Goal: Task Accomplishment & Management: Manage account settings

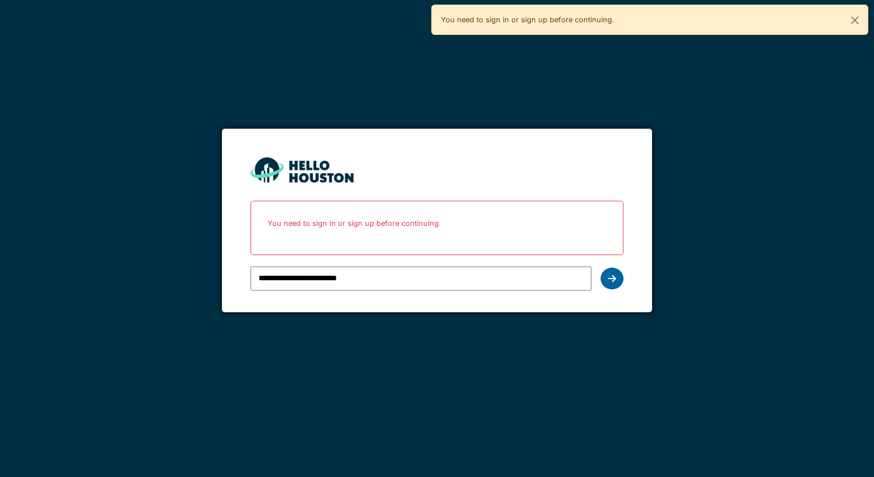
click at [610, 278] on icon at bounding box center [612, 278] width 8 height 9
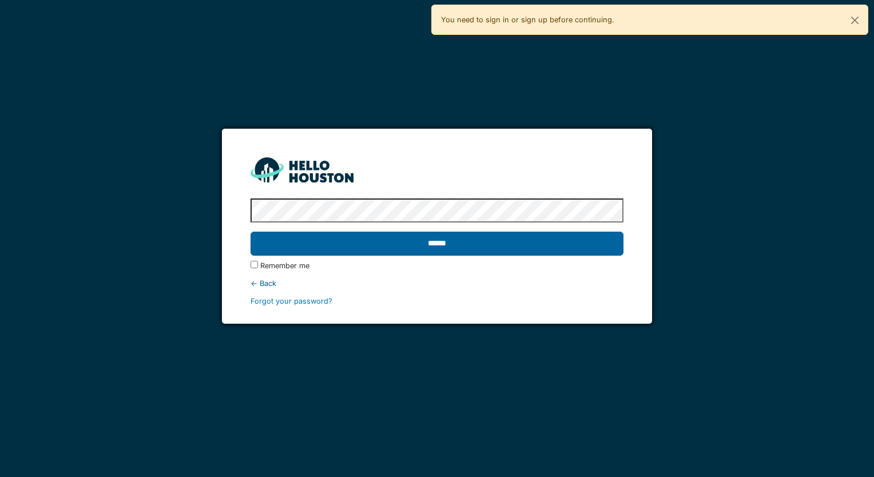
click at [534, 236] on input "******" at bounding box center [437, 244] width 373 height 24
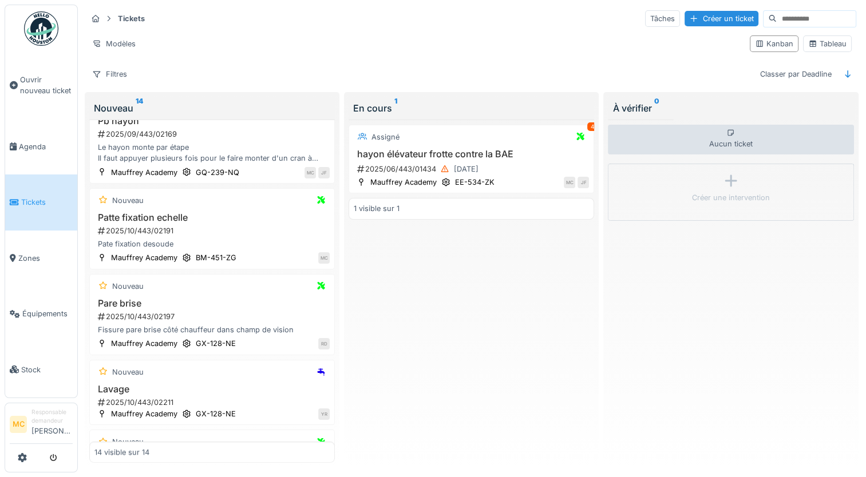
scroll to position [908, 0]
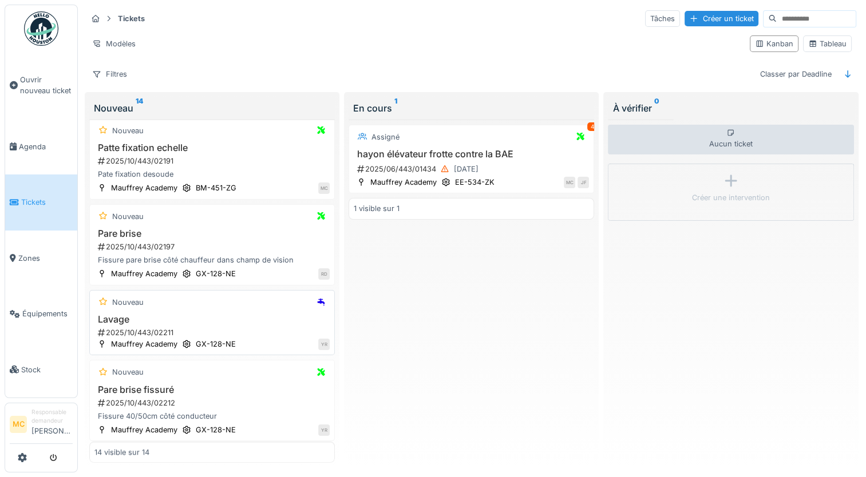
click at [208, 317] on h3 "Lavage" at bounding box center [211, 319] width 235 height 11
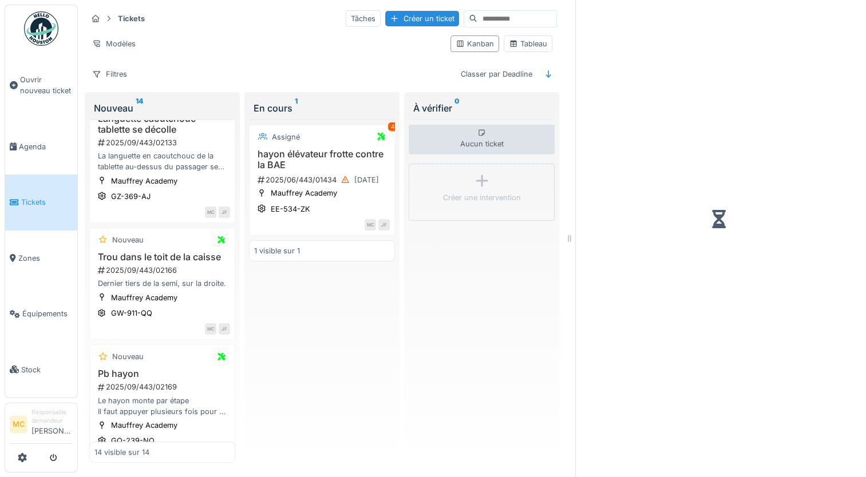
scroll to position [1302, 0]
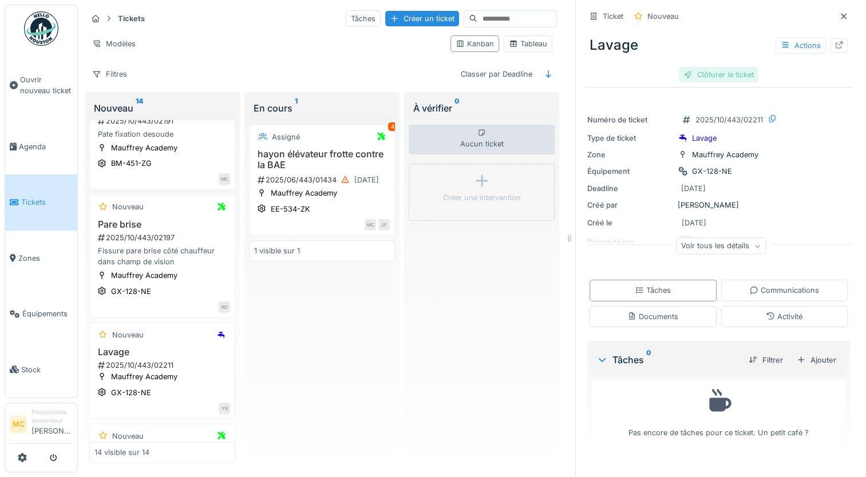
click at [699, 73] on div "Clôturer le ticket" at bounding box center [719, 74] width 80 height 15
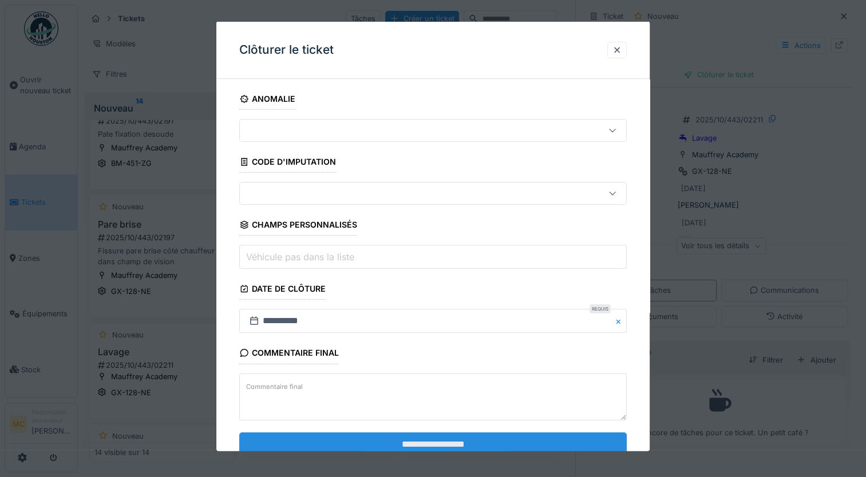
click at [411, 442] on input "**********" at bounding box center [432, 444] width 387 height 24
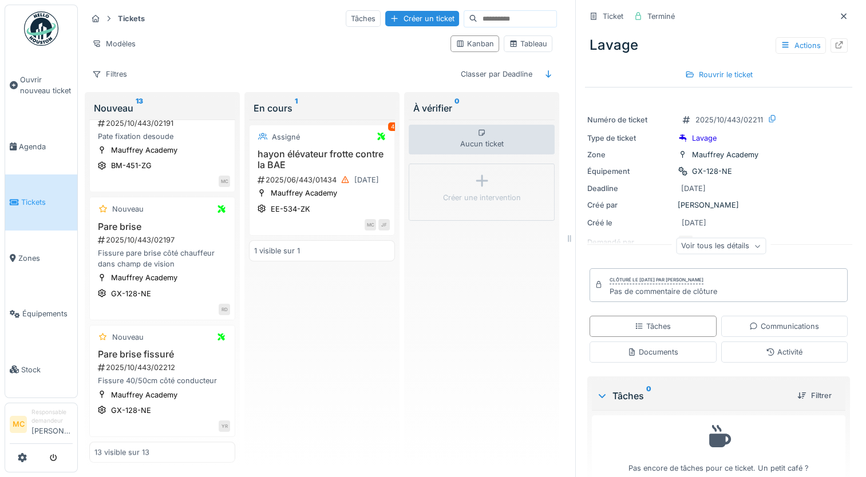
scroll to position [1347, 0]
click at [201, 274] on div "Mauffrey Academy GX-128-NE" at bounding box center [162, 285] width 136 height 27
click at [179, 235] on div "2025/10/443/02197" at bounding box center [163, 240] width 133 height 11
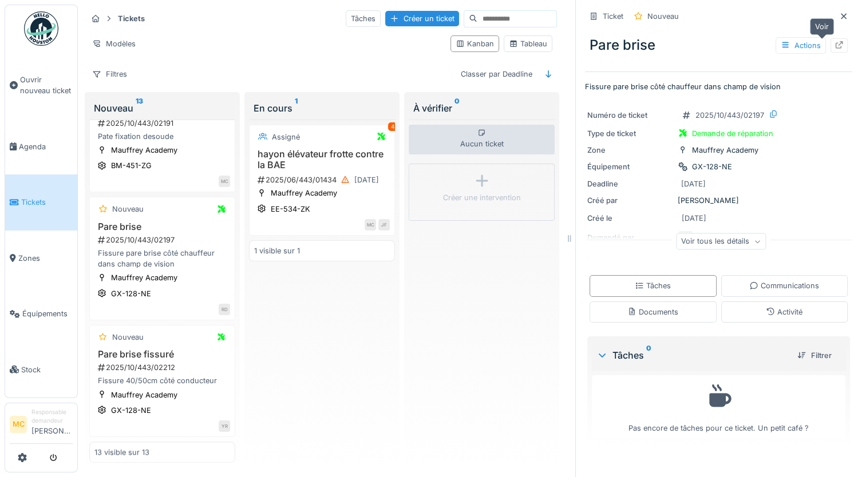
click at [835, 42] on icon at bounding box center [838, 44] width 7 height 7
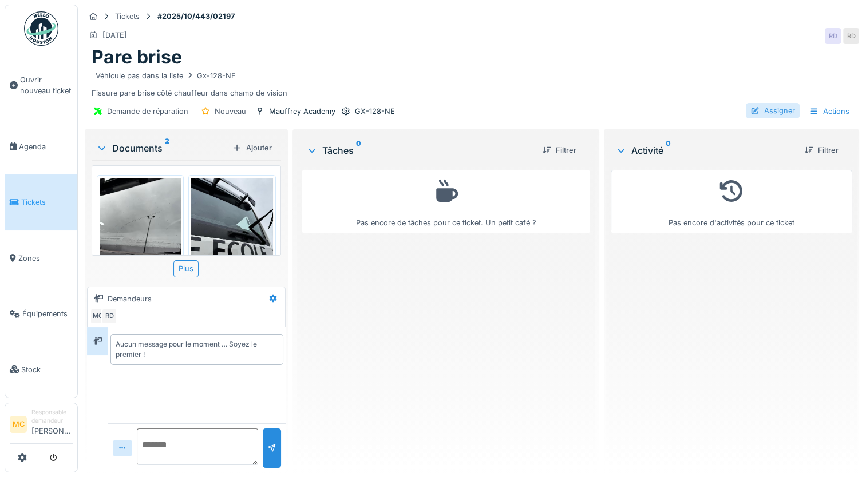
click at [768, 112] on div "Assigner" at bounding box center [773, 110] width 54 height 15
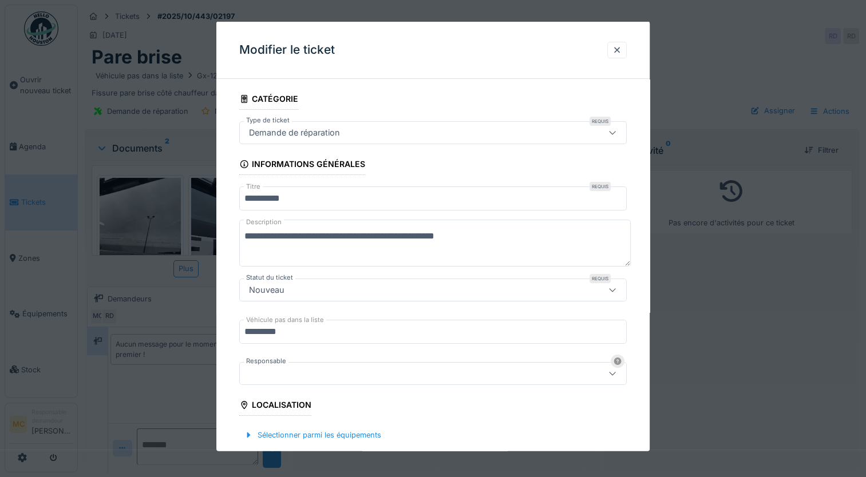
click at [510, 132] on div "Demande de réparation" at bounding box center [409, 132] width 330 height 13
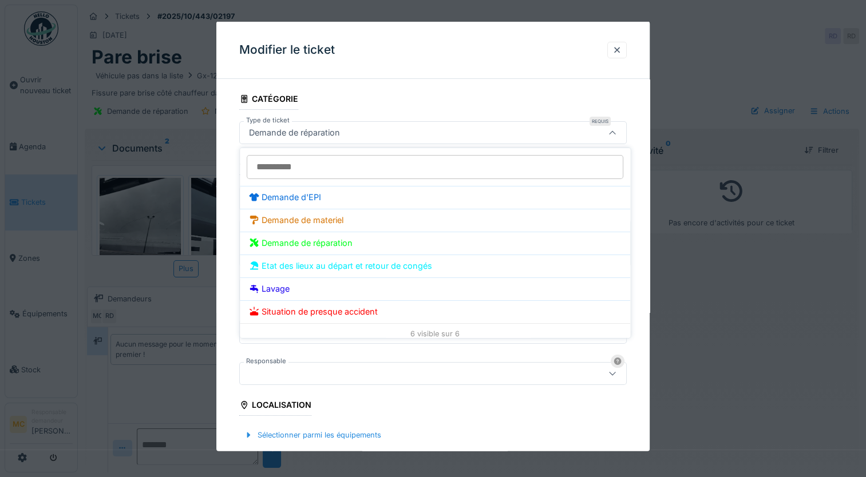
click at [510, 132] on div "Demande de réparation" at bounding box center [409, 132] width 330 height 13
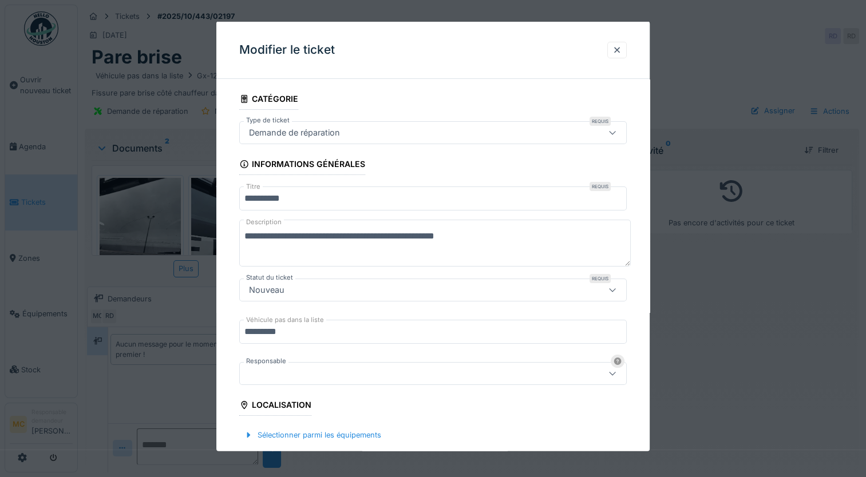
click at [472, 381] on div at bounding box center [432, 373] width 387 height 23
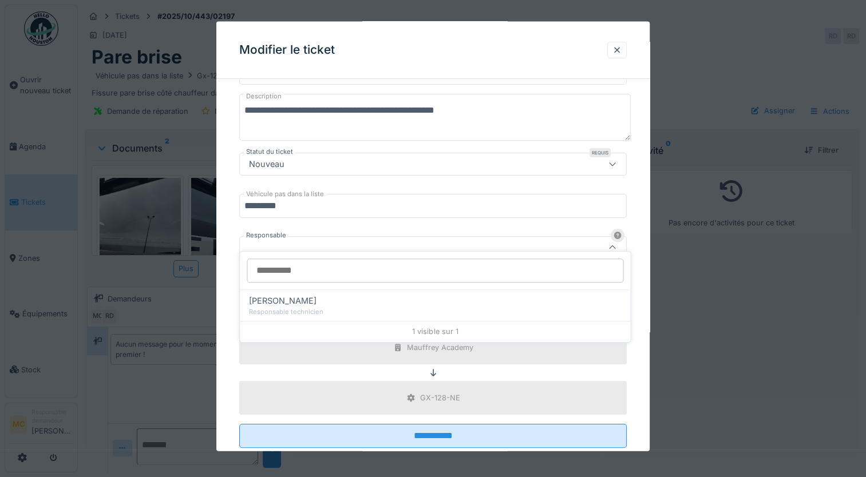
scroll to position [136, 0]
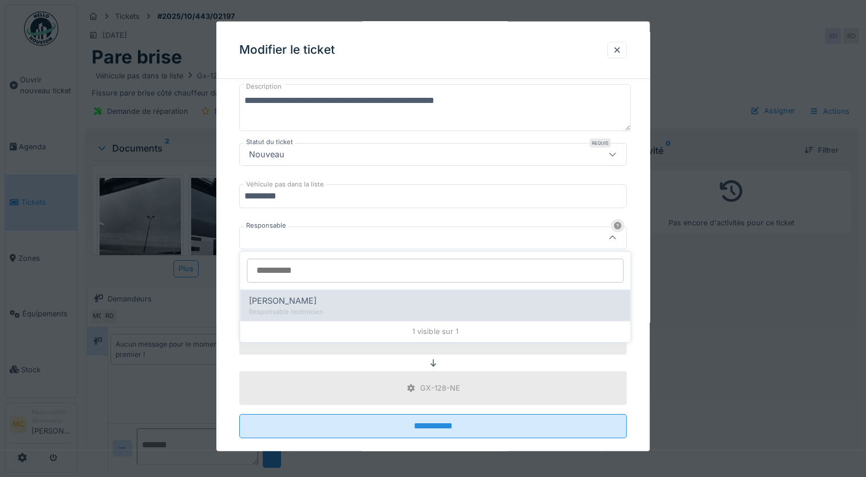
click at [390, 307] on div "Responsable technicien" at bounding box center [435, 312] width 372 height 10
type input "*****"
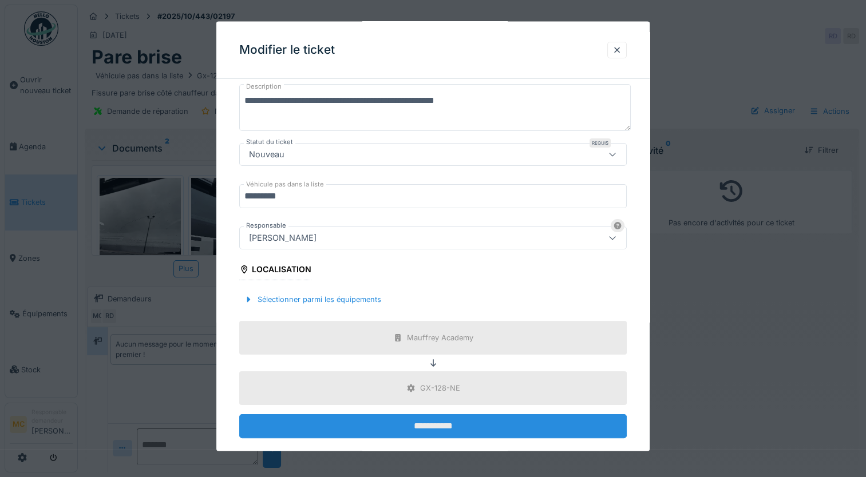
click at [401, 425] on input "**********" at bounding box center [432, 426] width 387 height 24
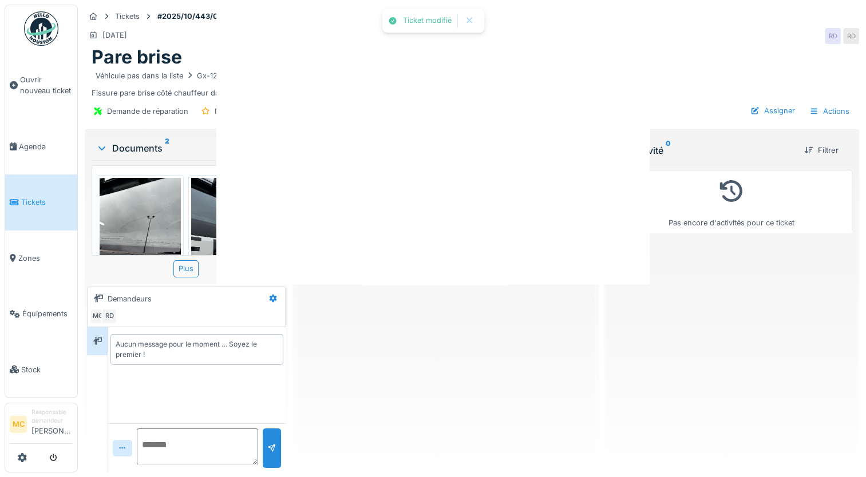
scroll to position [0, 0]
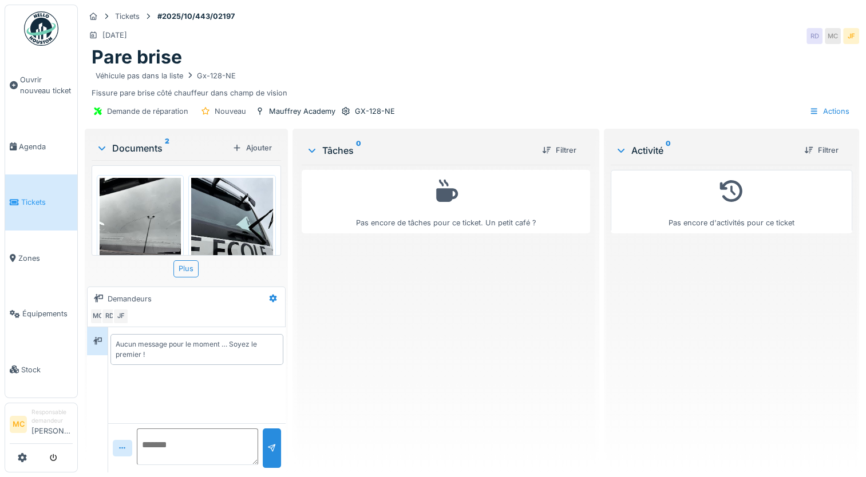
click at [38, 209] on link "Tickets" at bounding box center [41, 203] width 72 height 56
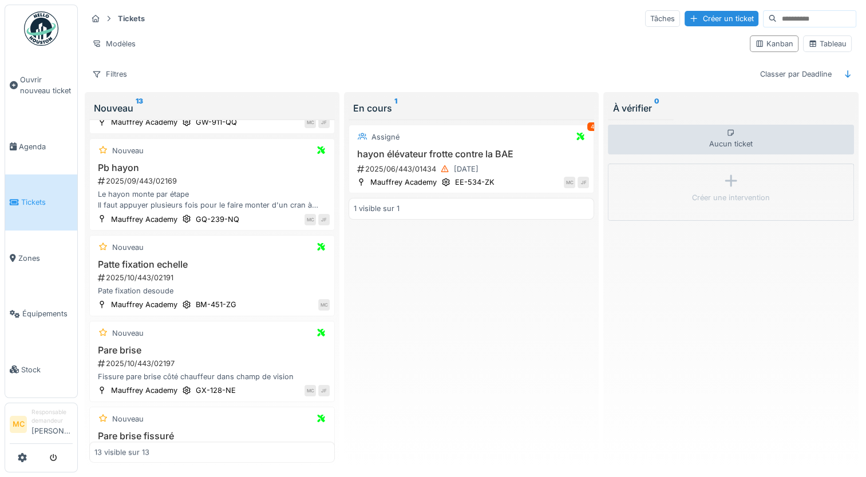
scroll to position [838, 0]
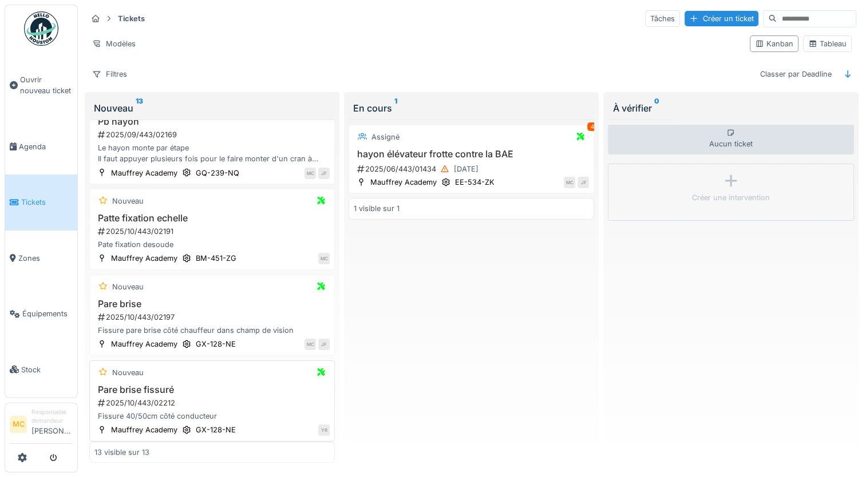
click at [172, 398] on div "2025/10/443/02212" at bounding box center [213, 403] width 233 height 11
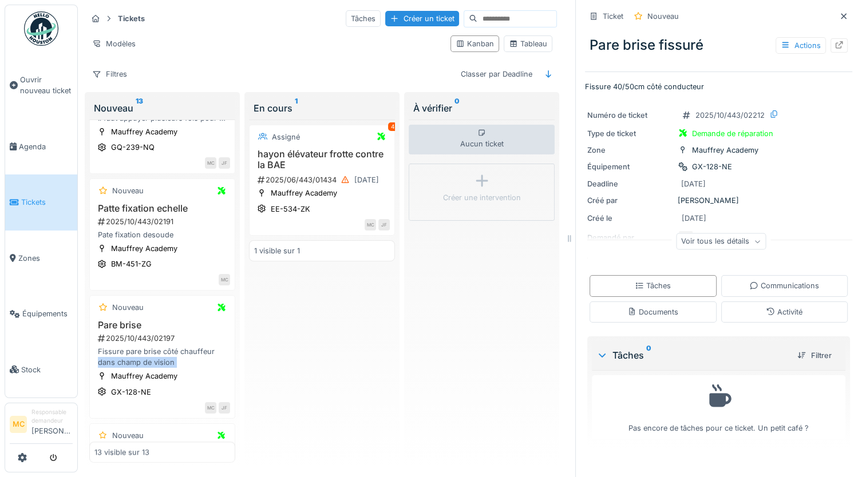
drag, startPoint x: 232, startPoint y: 383, endPoint x: 233, endPoint y: 423, distance: 40.6
click at [233, 423] on div "Nouveau 13 Nouveau Plaque à riveter intérieur cabine 2025/08/443/02006 Un rivet…" at bounding box center [162, 280] width 155 height 376
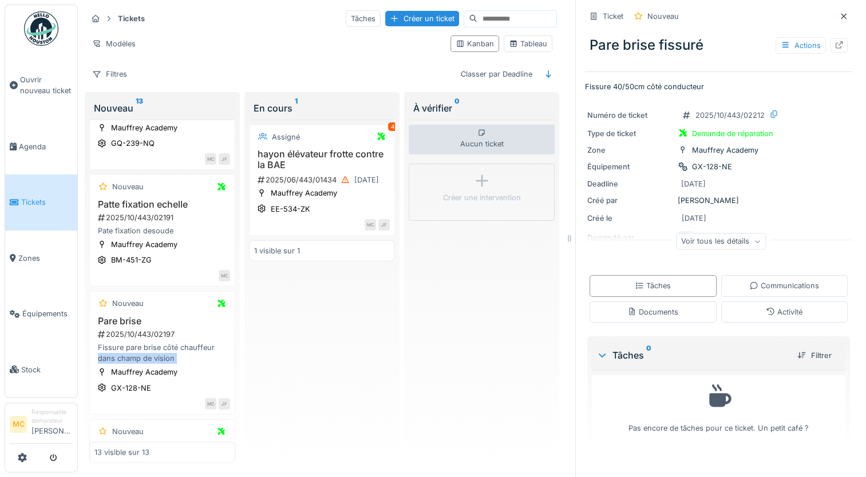
scroll to position [1347, 0]
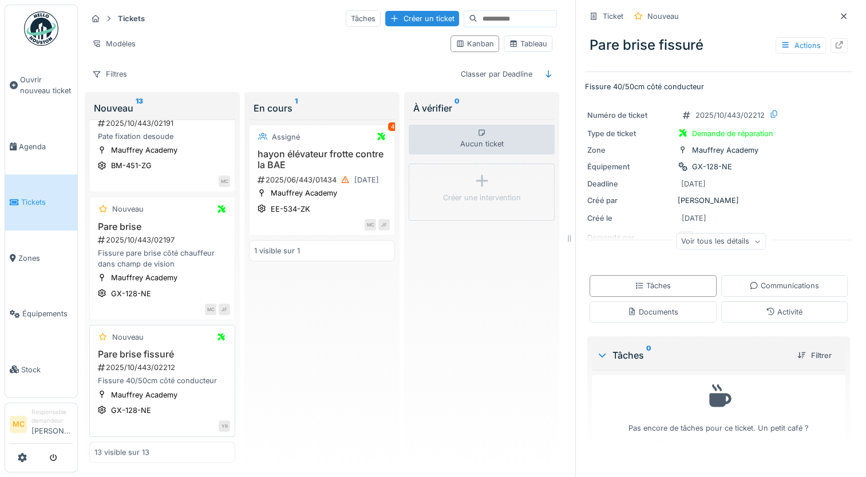
click at [180, 375] on div "Fissure 40/50cm côté conducteur" at bounding box center [162, 380] width 136 height 11
click at [159, 349] on h3 "Pare brise fissuré" at bounding box center [162, 354] width 136 height 11
click at [173, 391] on div "Mauffrey Academy" at bounding box center [144, 395] width 66 height 11
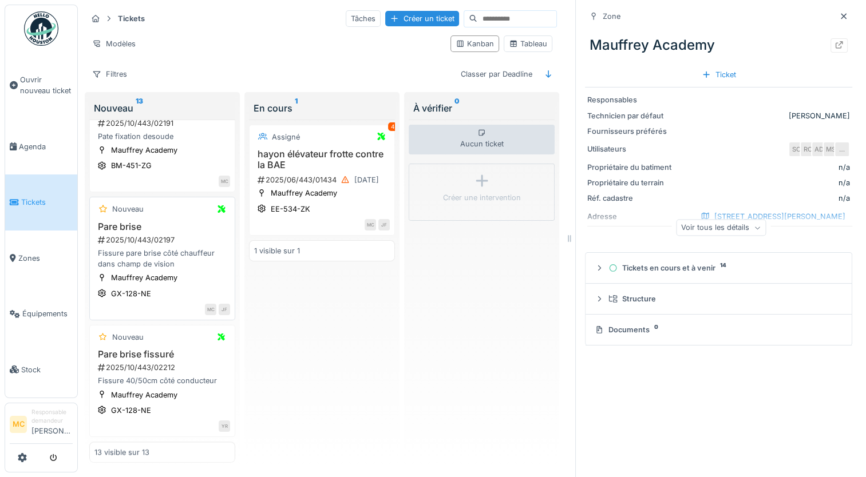
click at [171, 250] on div "Fissure pare brise côté chauffeur dans champ de vision" at bounding box center [162, 259] width 136 height 22
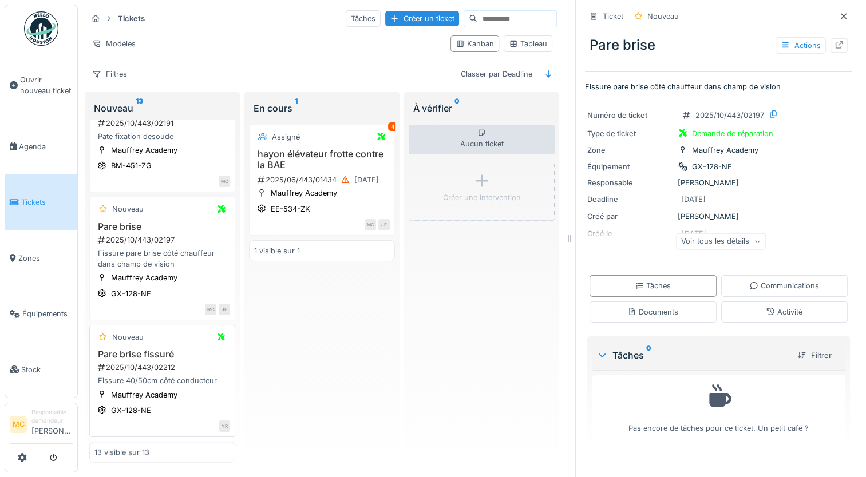
click at [171, 362] on div "2025/10/443/02212" at bounding box center [163, 367] width 133 height 11
click at [834, 45] on icon at bounding box center [838, 44] width 9 height 7
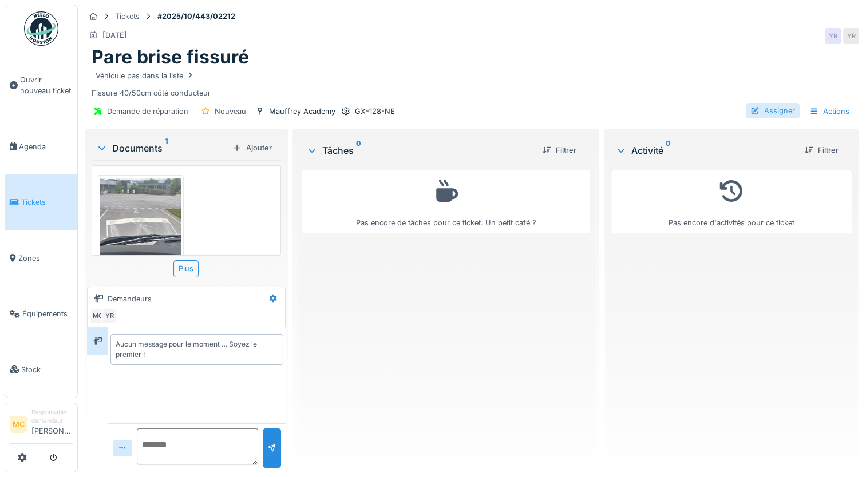
click at [778, 114] on div "Assigner" at bounding box center [773, 110] width 54 height 15
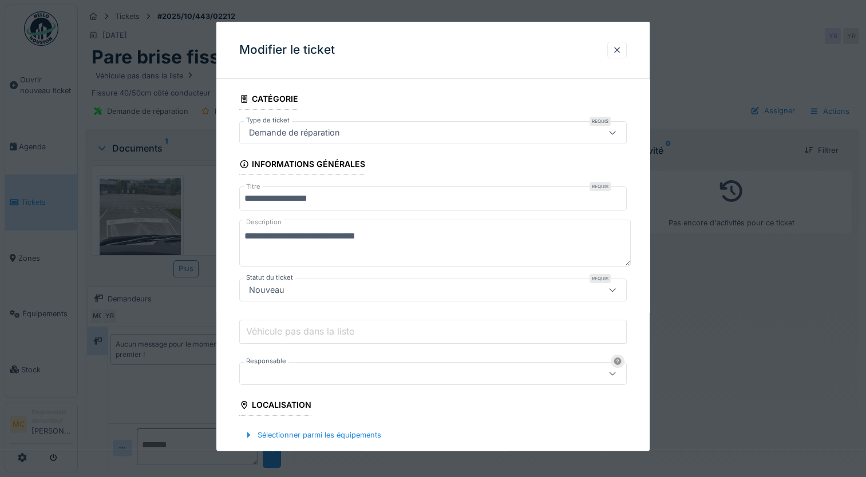
click at [384, 379] on div at bounding box center [432, 373] width 387 height 23
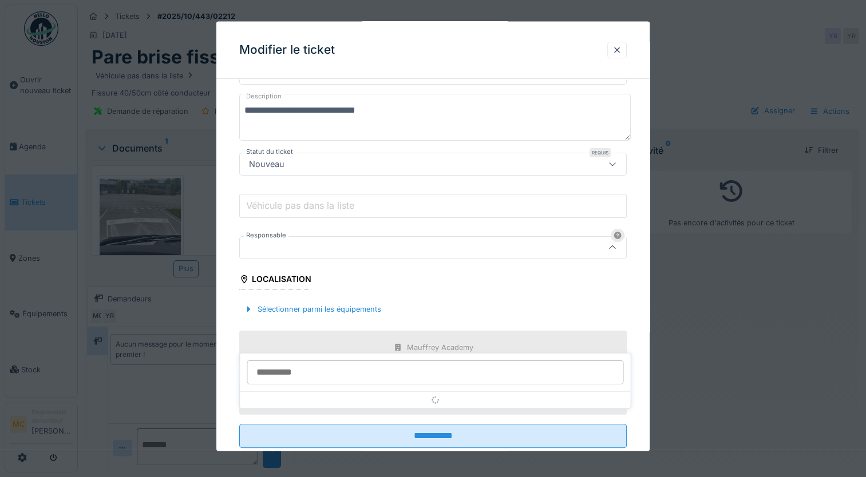
scroll to position [136, 0]
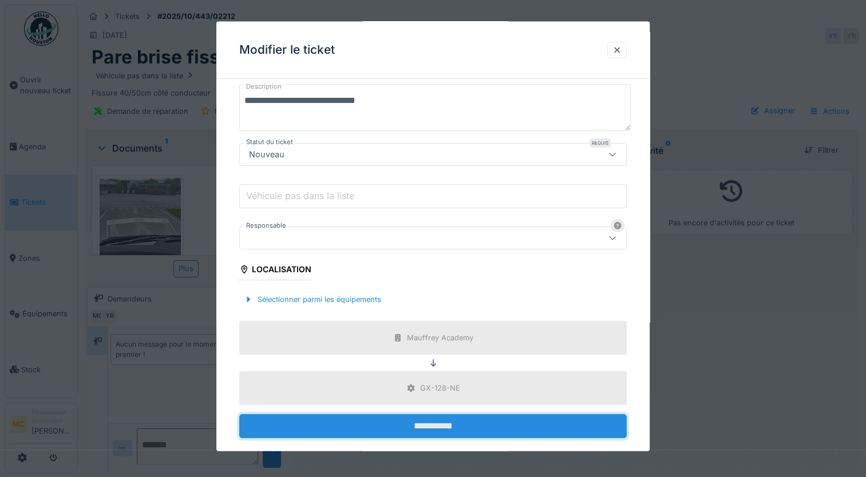
click at [347, 418] on input "**********" at bounding box center [432, 426] width 387 height 24
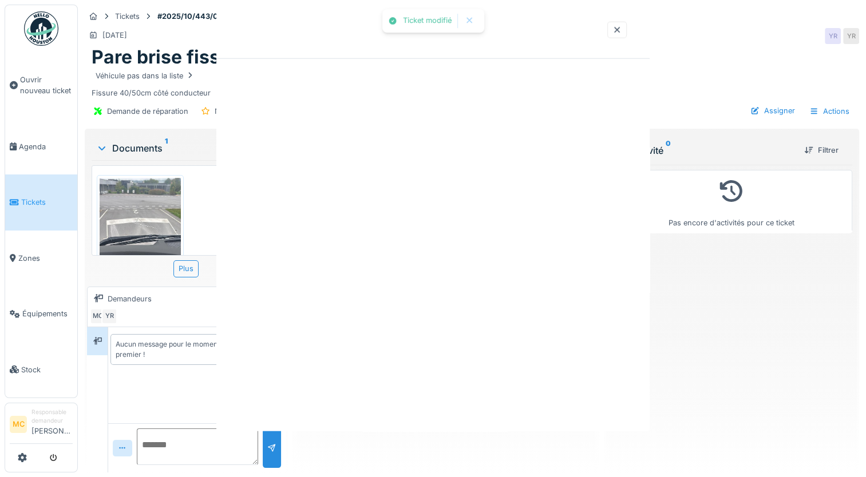
scroll to position [0, 0]
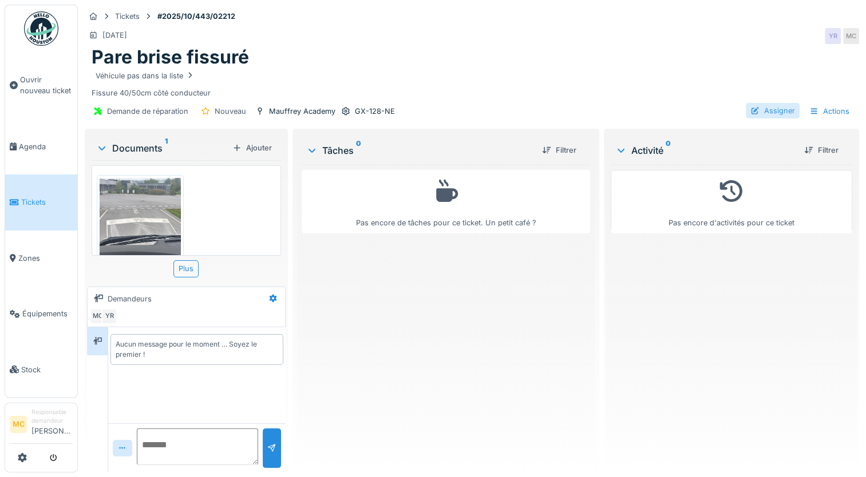
click at [767, 106] on div "Assigner" at bounding box center [773, 110] width 54 height 15
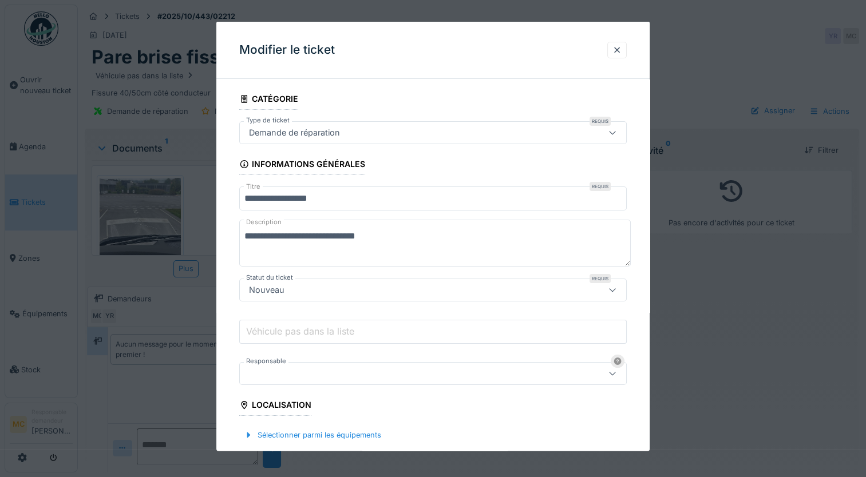
click at [315, 370] on div at bounding box center [409, 373] width 330 height 13
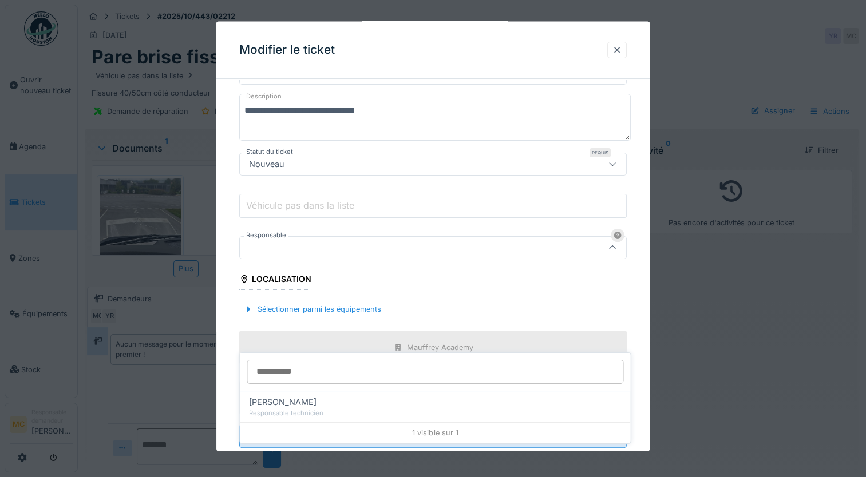
scroll to position [136, 0]
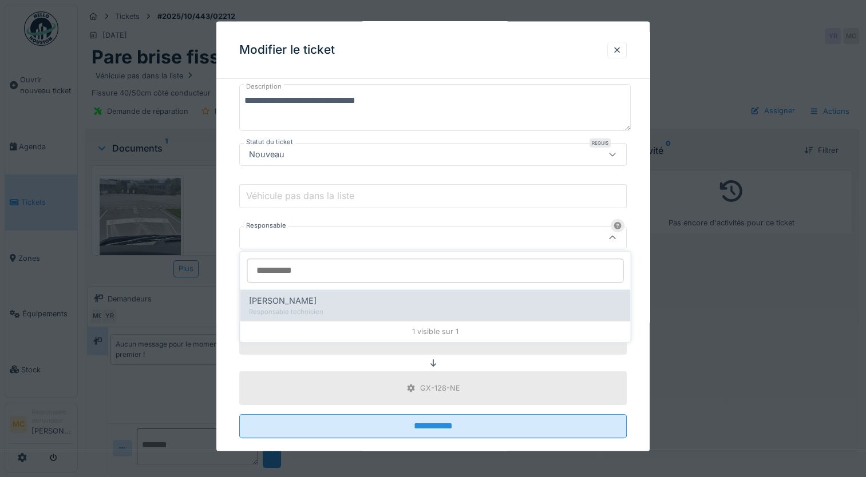
click at [281, 315] on div "Responsable technicien" at bounding box center [435, 312] width 372 height 10
type input "*****"
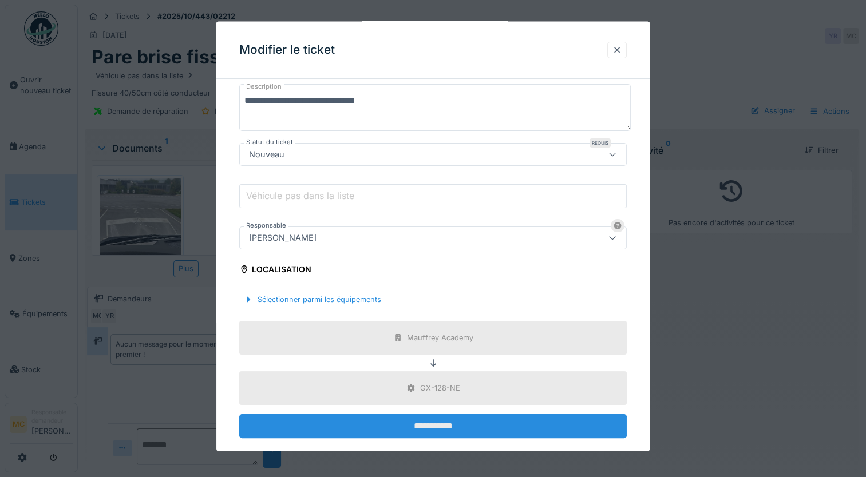
click at [410, 421] on input "**********" at bounding box center [432, 426] width 387 height 24
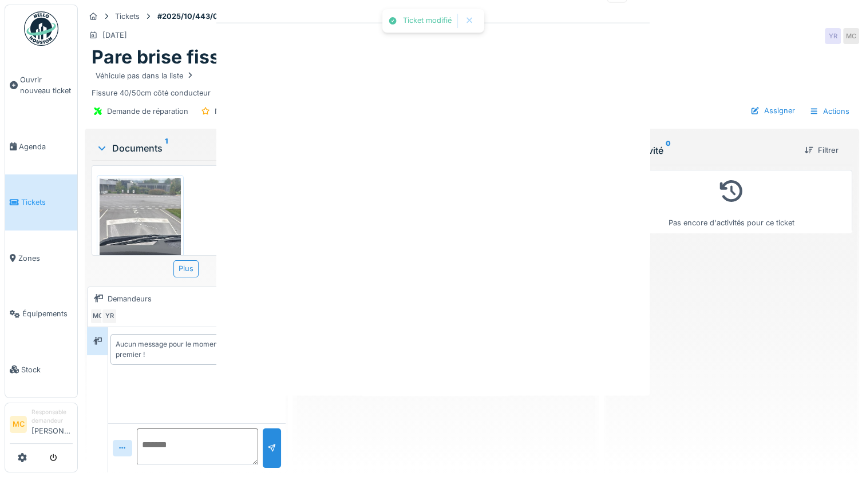
scroll to position [0, 0]
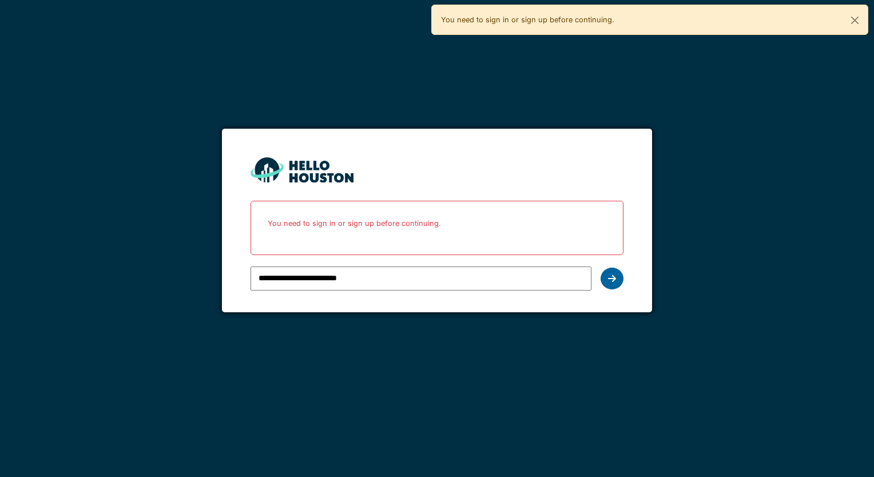
click at [613, 271] on div at bounding box center [612, 279] width 23 height 22
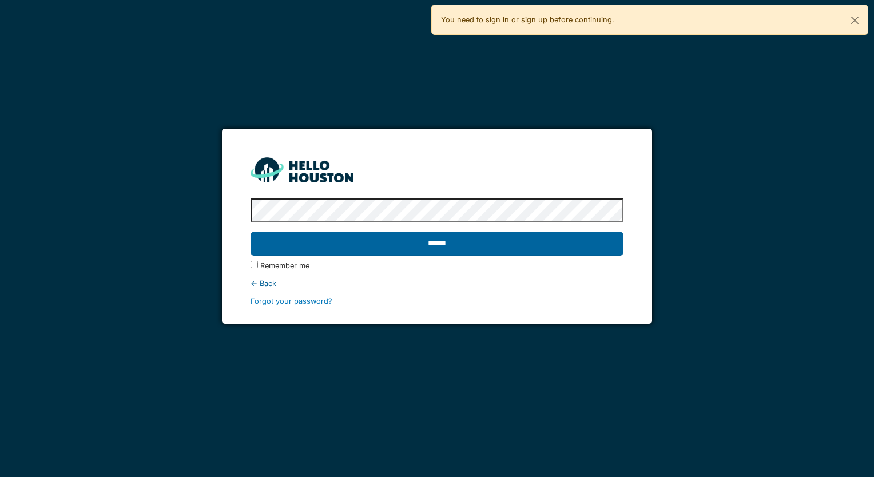
click at [543, 244] on input "******" at bounding box center [437, 244] width 373 height 24
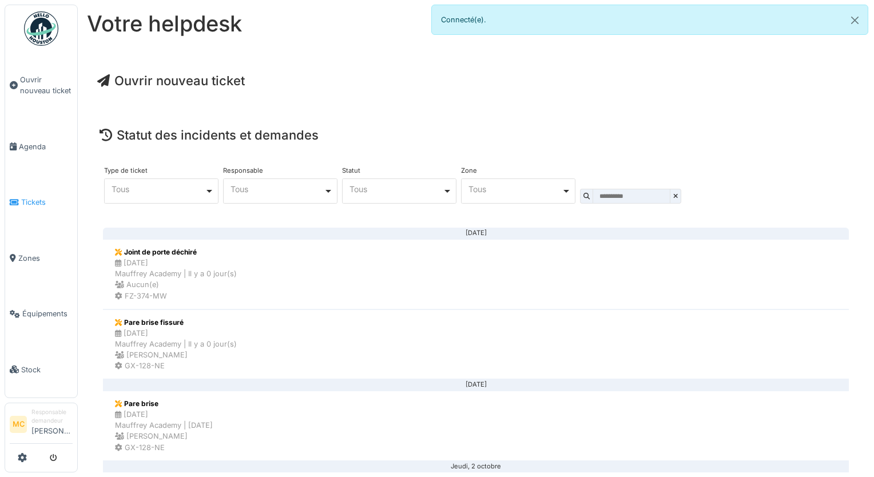
click at [25, 197] on span "Tickets" at bounding box center [47, 202] width 52 height 11
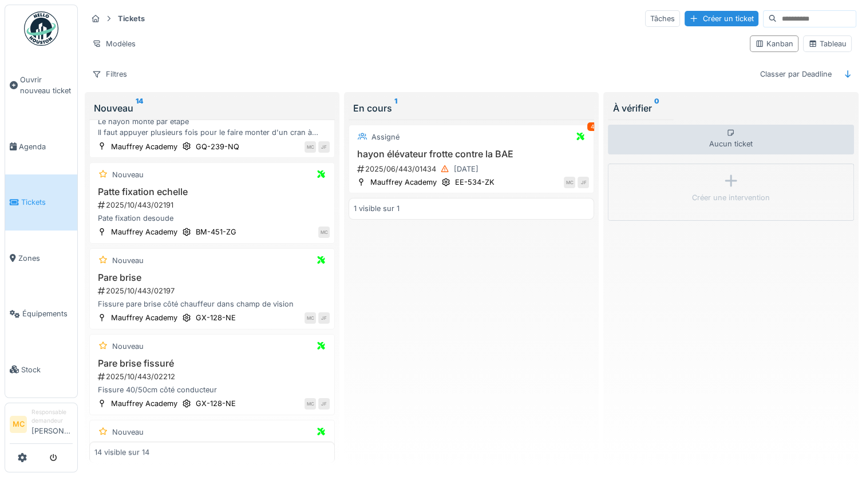
scroll to position [924, 0]
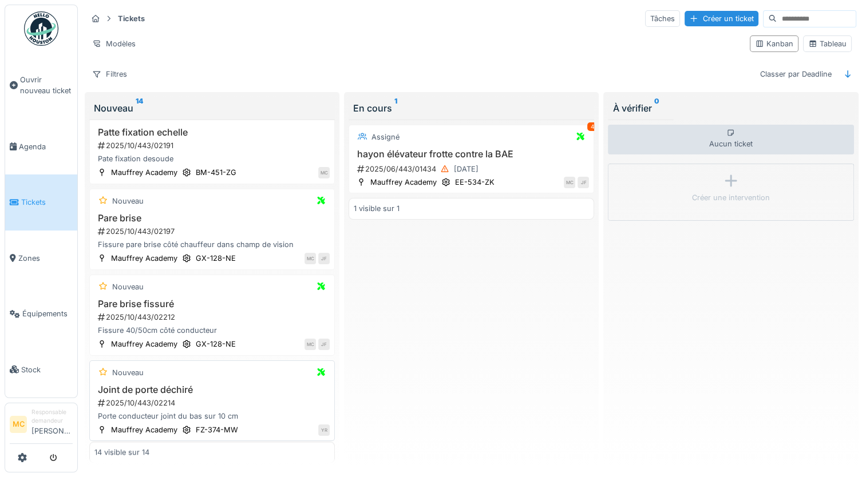
click at [199, 389] on h3 "Joint de porte déchiré" at bounding box center [211, 390] width 235 height 11
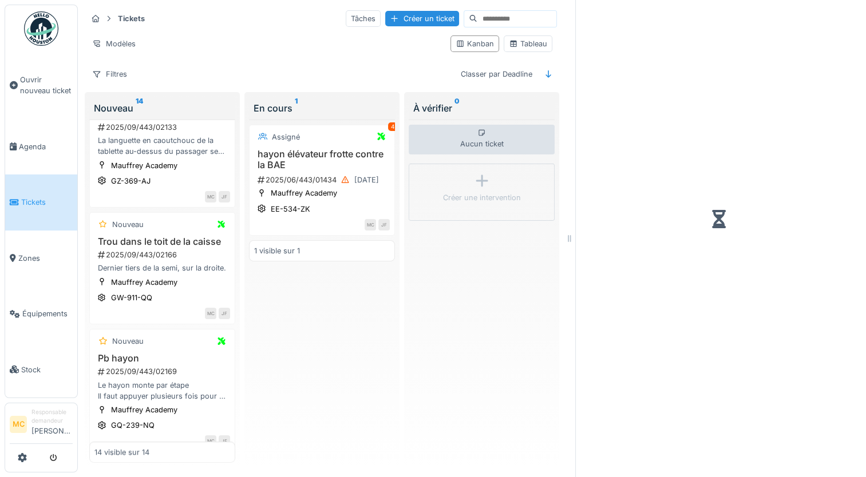
scroll to position [1318, 0]
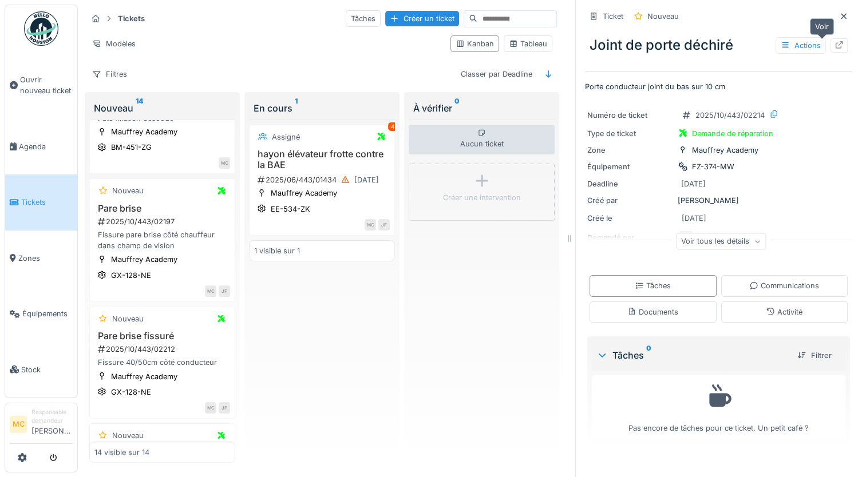
click at [834, 49] on div at bounding box center [838, 45] width 9 height 11
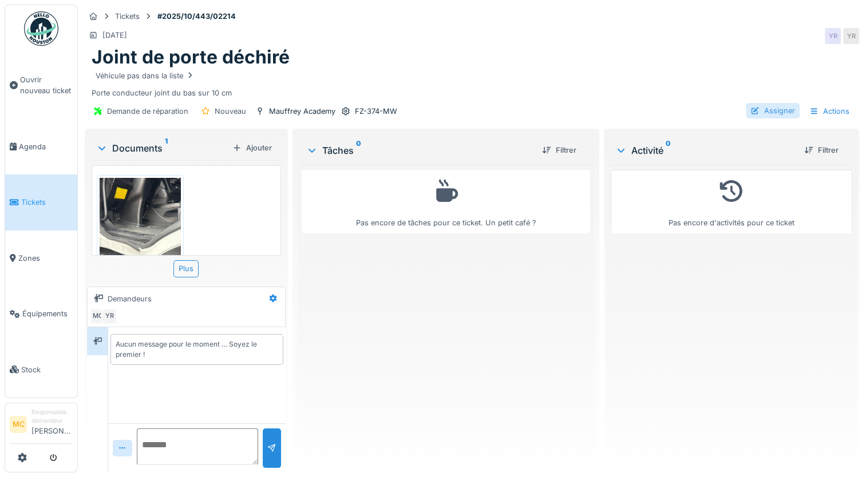
click at [758, 103] on div "Assigner" at bounding box center [773, 110] width 54 height 15
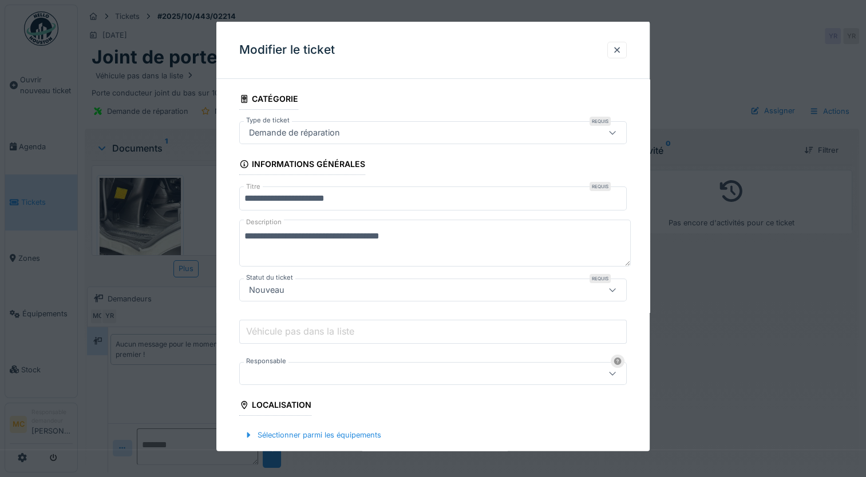
click at [371, 369] on div at bounding box center [409, 373] width 330 height 13
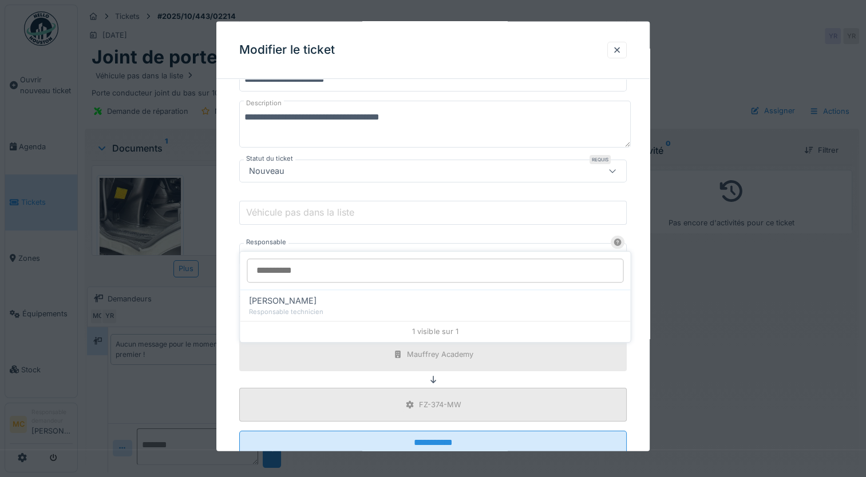
scroll to position [136, 0]
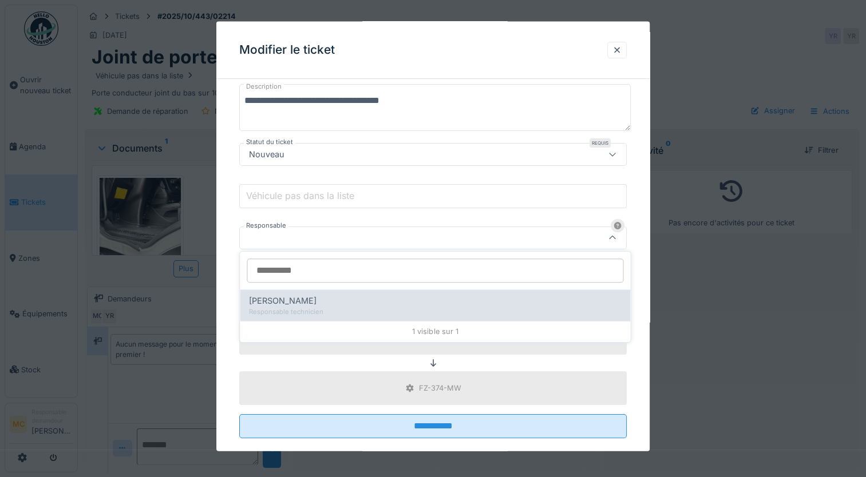
click at [323, 307] on div "Responsable technicien" at bounding box center [435, 312] width 372 height 10
type input "*****"
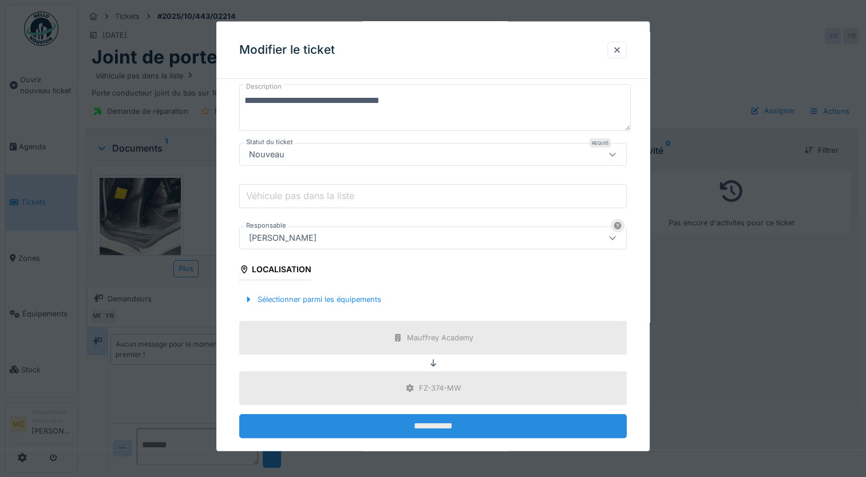
click at [336, 425] on input "**********" at bounding box center [432, 426] width 387 height 24
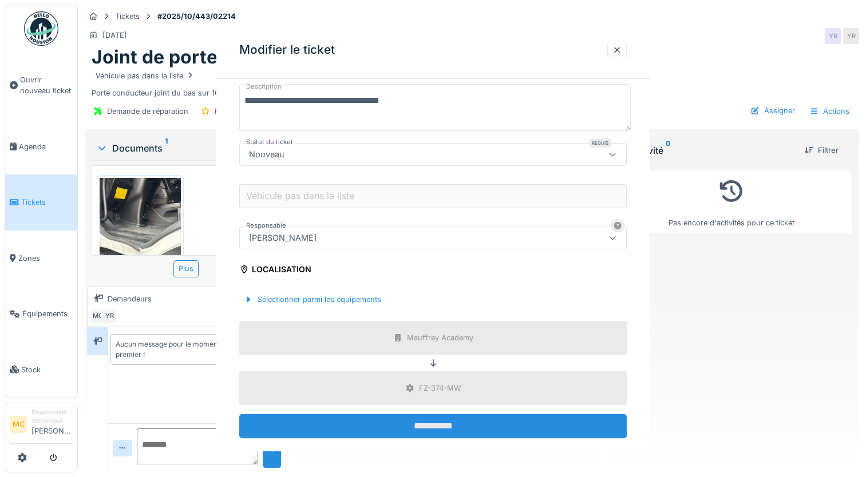
scroll to position [0, 0]
